Goal: Navigation & Orientation: Go to known website

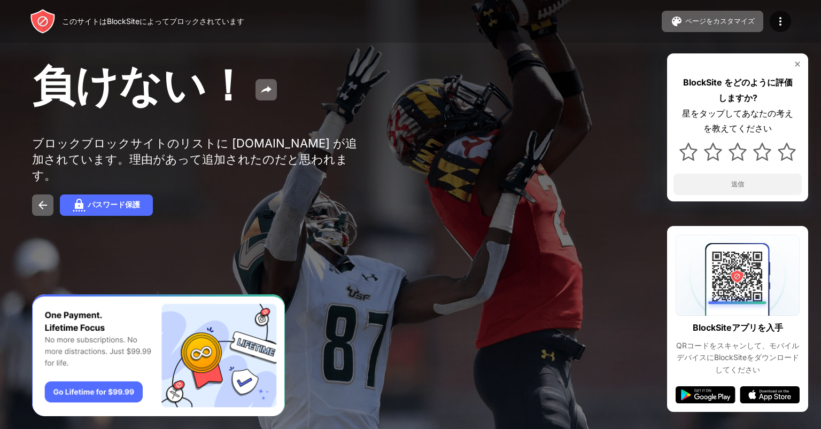
click at [500, 104] on div "負けない！" at bounding box center [335, 87] width 606 height 58
click at [43, 199] on img at bounding box center [42, 205] width 13 height 13
